Goal: Browse casually

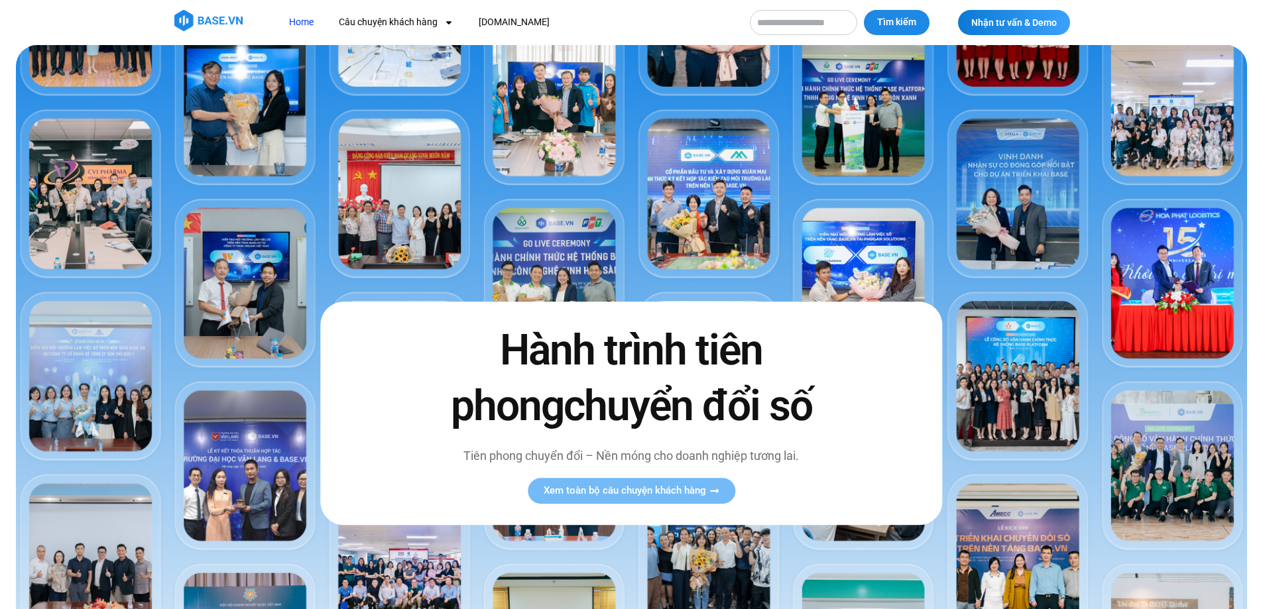
click at [295, 21] on link "Home" at bounding box center [301, 22] width 44 height 25
click at [201, 23] on img at bounding box center [208, 20] width 68 height 21
